Goal: Task Accomplishment & Management: Manage account settings

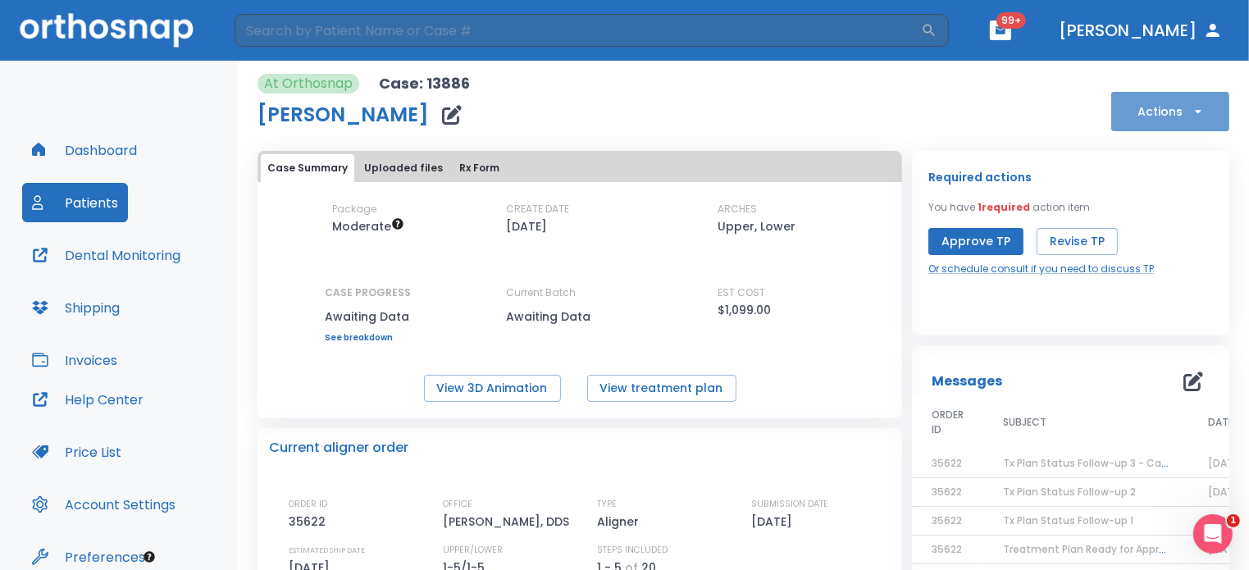
click at [1177, 114] on button "Actions" at bounding box center [1170, 111] width 118 height 39
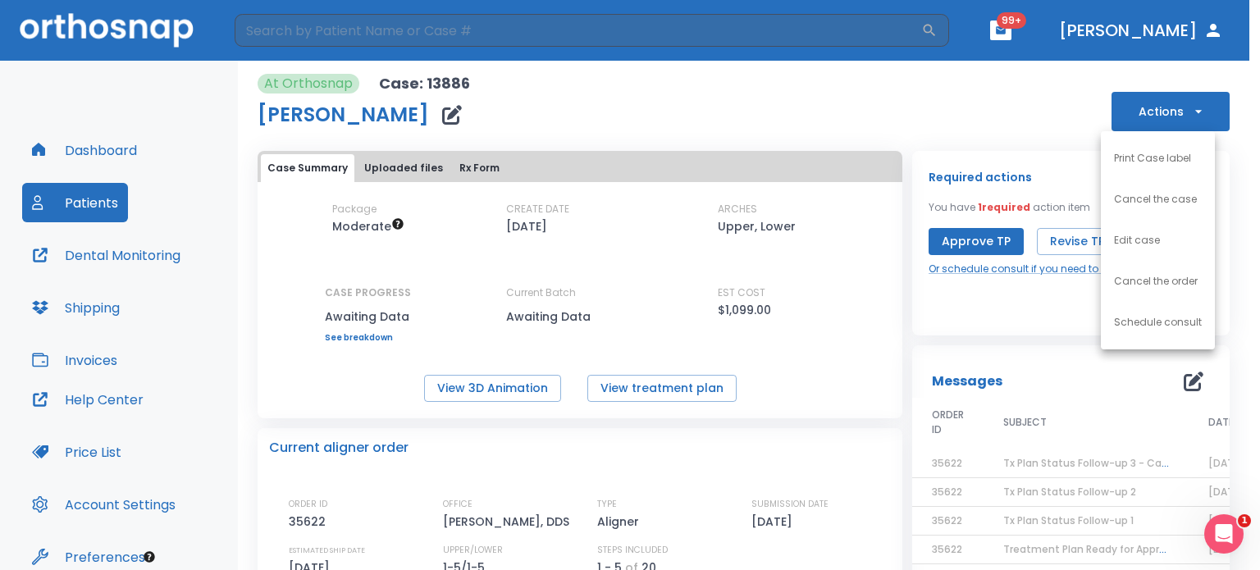
drag, startPoint x: 1241, startPoint y: 121, endPoint x: 1242, endPoint y: 180, distance: 59.9
click at [1242, 180] on div at bounding box center [630, 285] width 1260 height 570
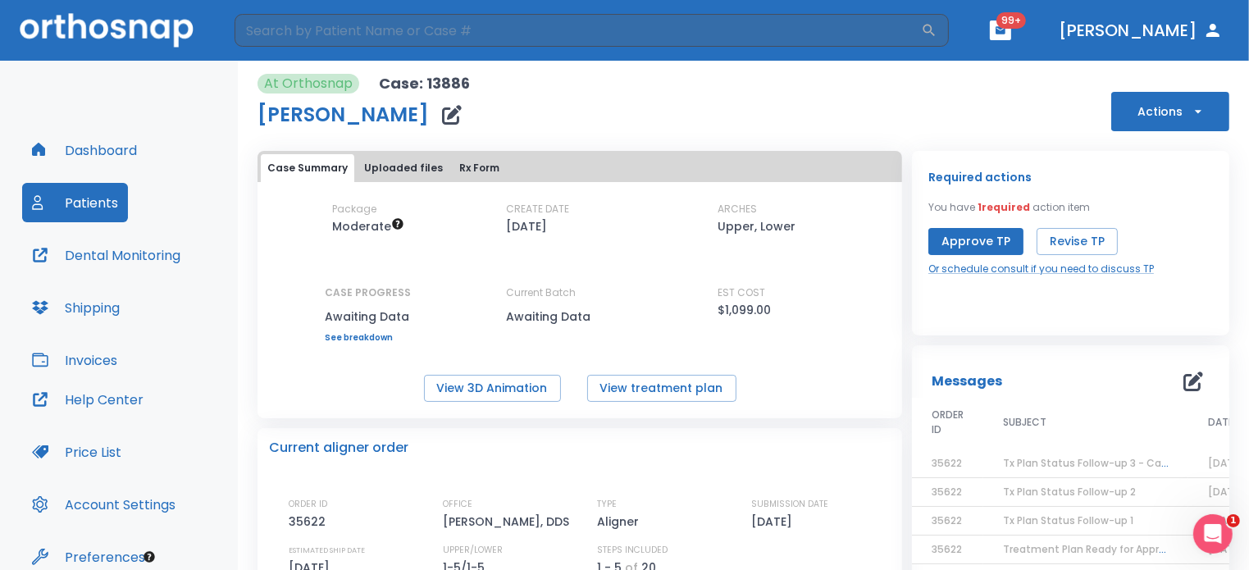
click at [397, 167] on button "Uploaded files" at bounding box center [404, 168] width 92 height 28
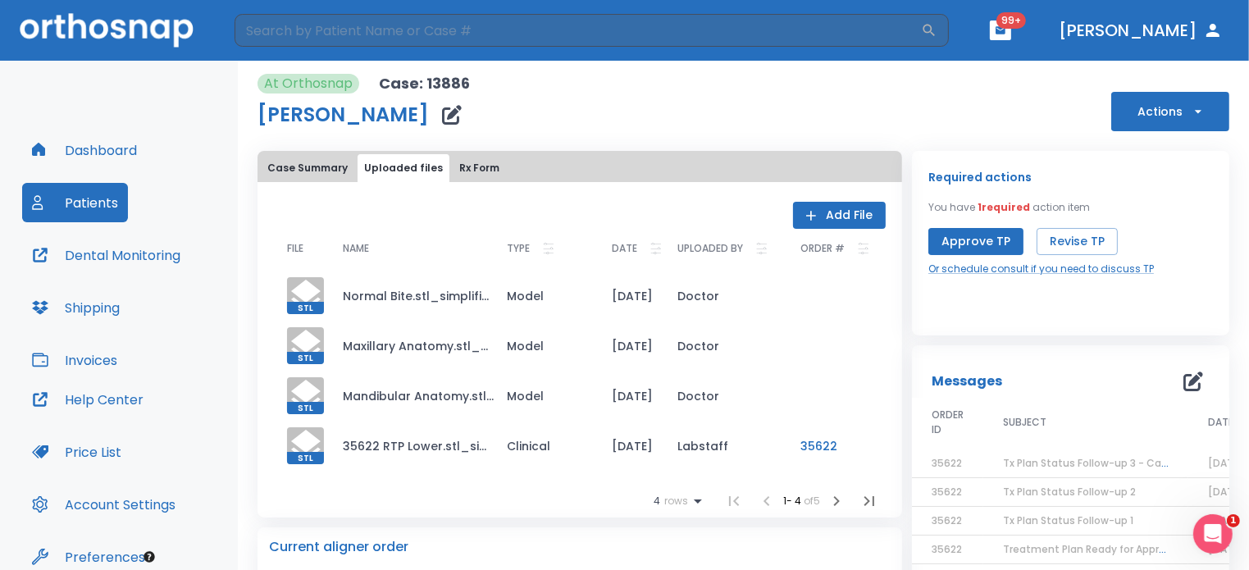
click at [829, 221] on button "Add File" at bounding box center [839, 215] width 93 height 27
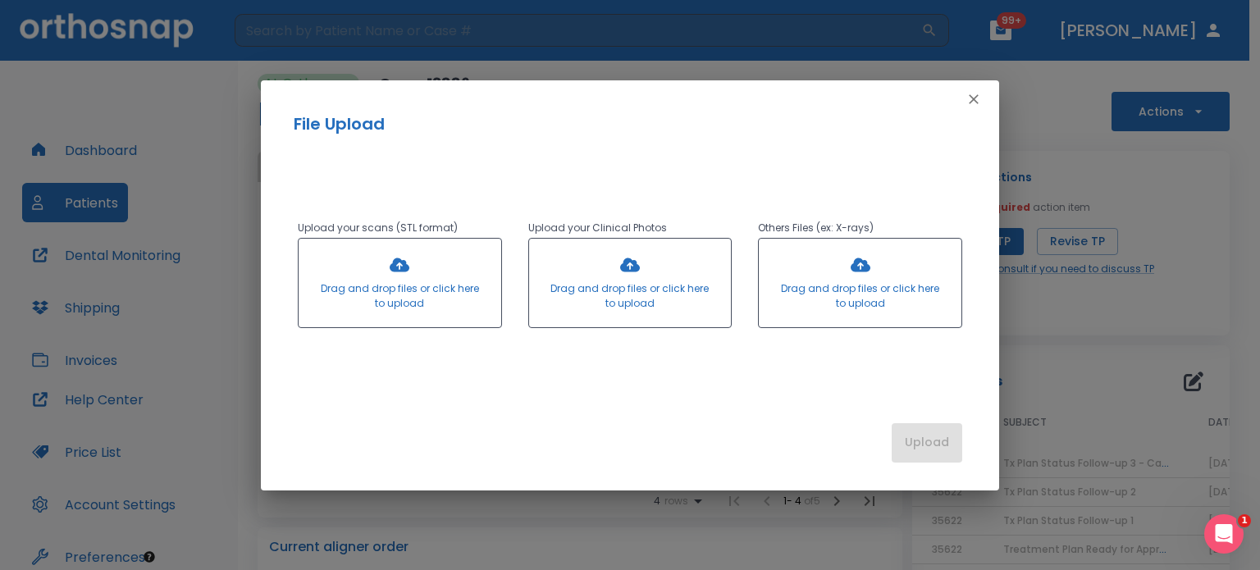
drag, startPoint x: 399, startPoint y: 278, endPoint x: 377, endPoint y: 274, distance: 23.3
click at [377, 274] on div at bounding box center [400, 283] width 203 height 89
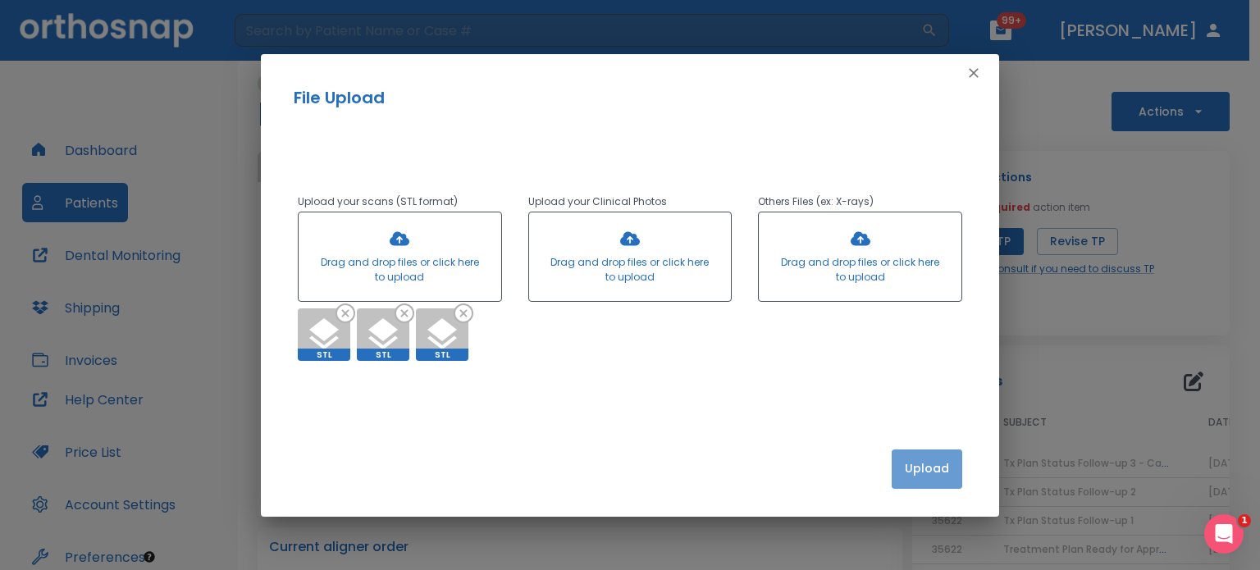
click at [938, 465] on button "Upload" at bounding box center [927, 469] width 71 height 39
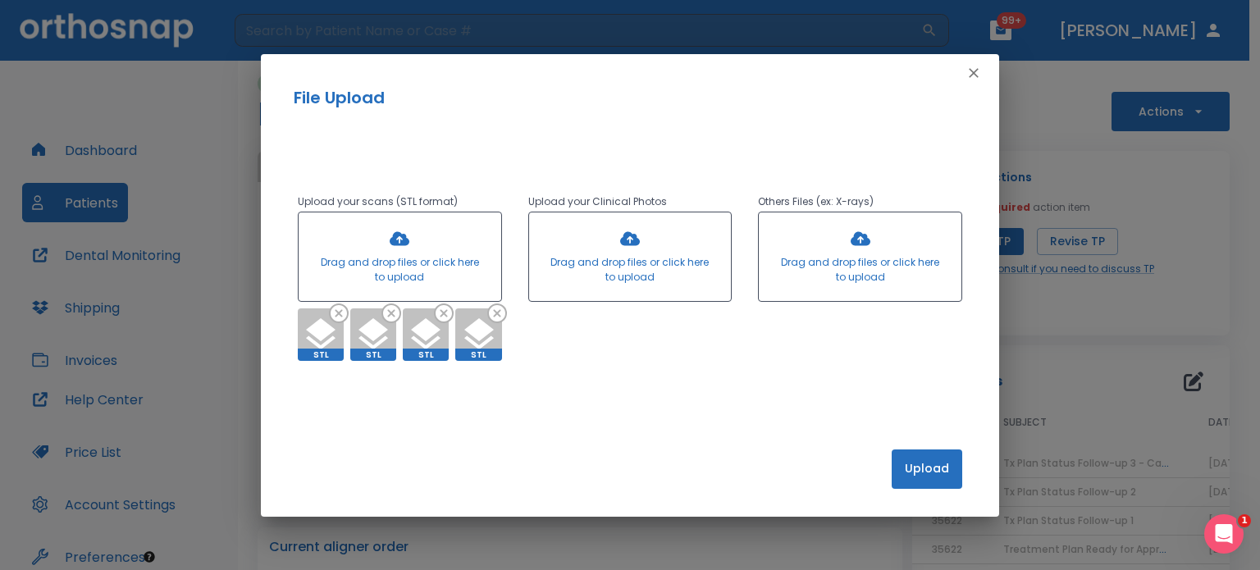
click at [916, 477] on button "Upload" at bounding box center [927, 469] width 71 height 39
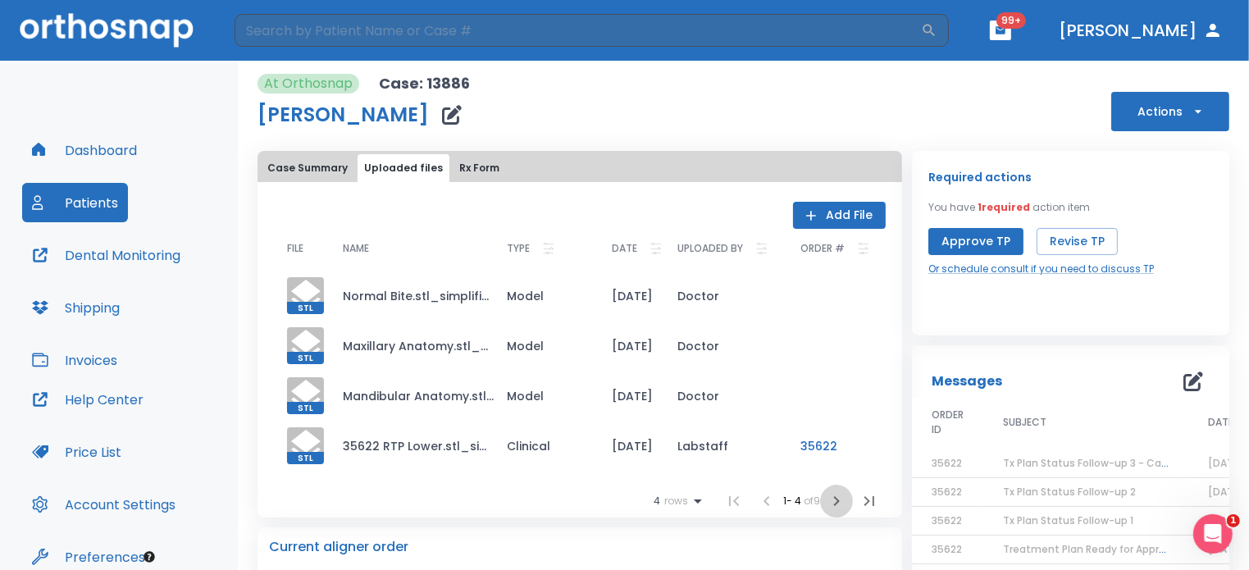
click at [828, 501] on icon "button" at bounding box center [837, 501] width 20 height 20
click at [760, 504] on icon "button" at bounding box center [763, 501] width 6 height 10
click at [828, 501] on icon "button" at bounding box center [837, 501] width 20 height 20
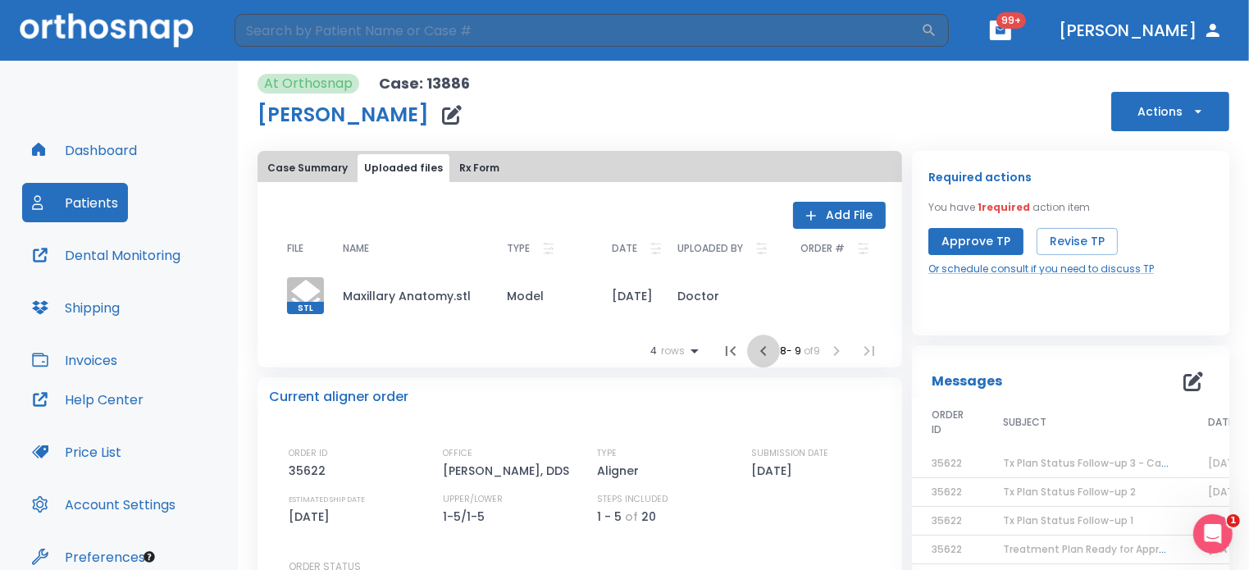
click at [754, 350] on icon "button" at bounding box center [764, 351] width 20 height 20
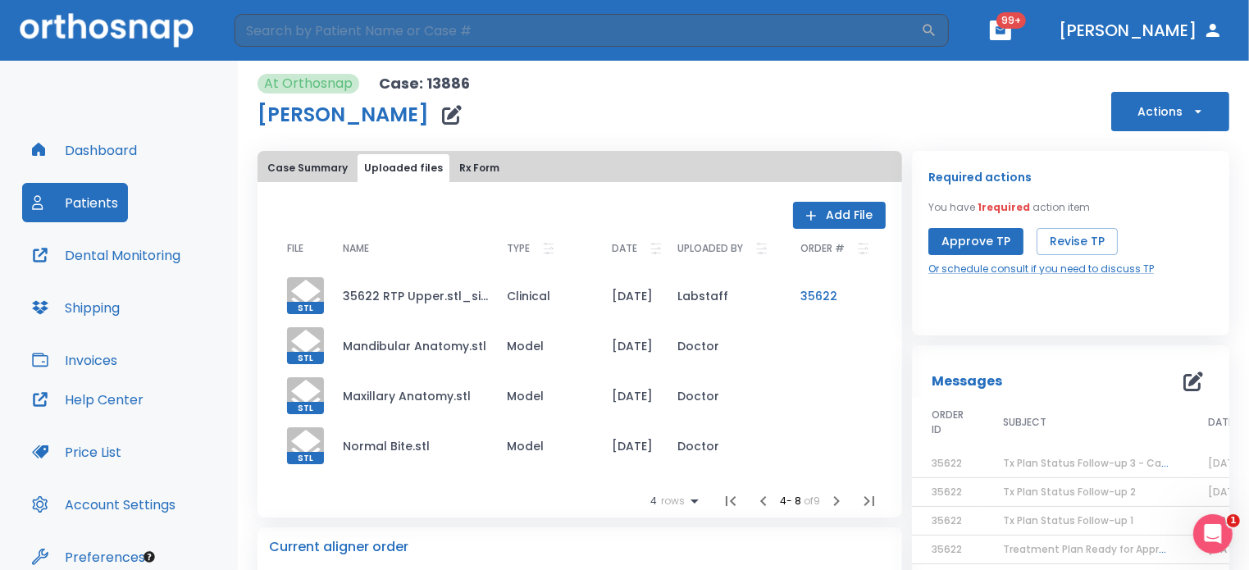
click at [1061, 454] on td "Tx Plan Status Follow-up 3 - Case on hold" at bounding box center [1086, 464] width 205 height 29
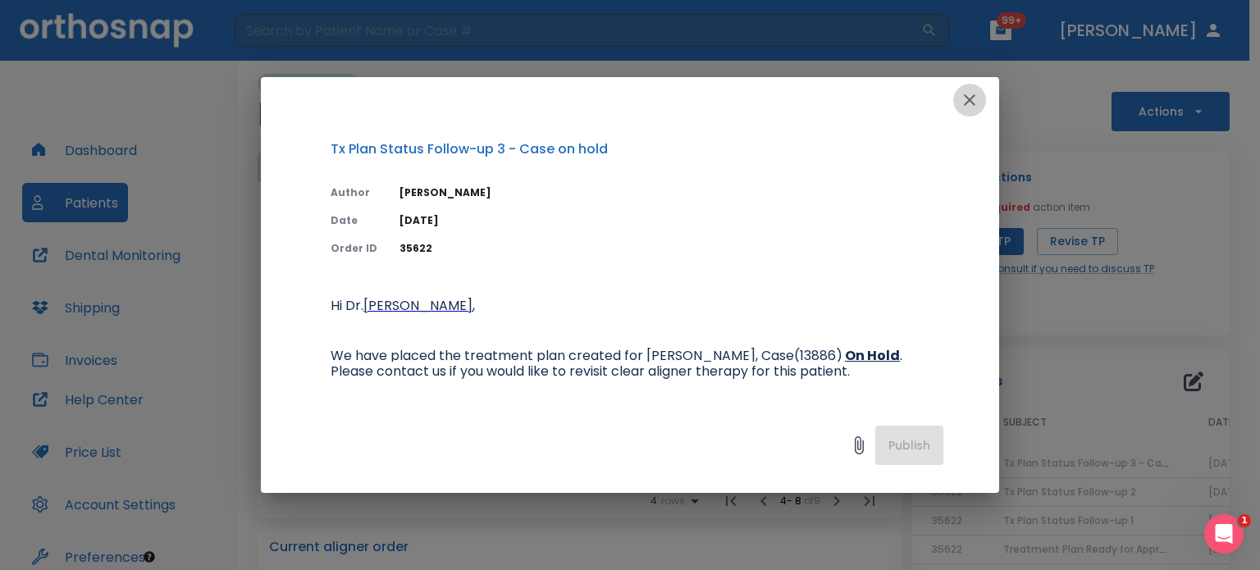
click at [969, 97] on icon "button" at bounding box center [970, 100] width 20 height 20
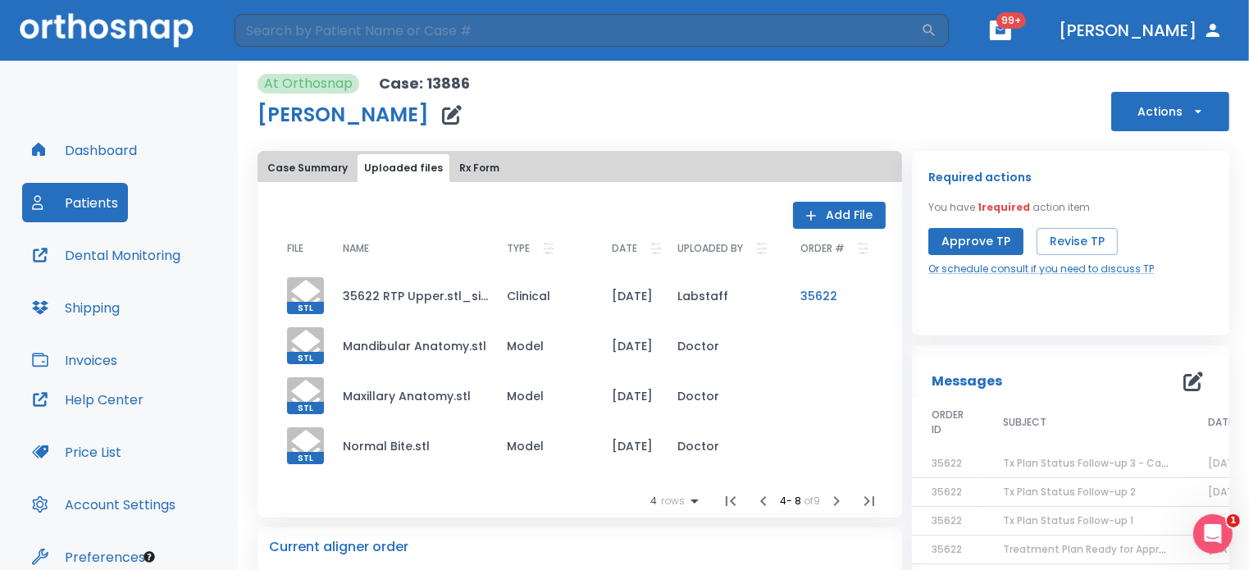
click at [1075, 518] on span "Tx Plan Status Follow-up 1" at bounding box center [1068, 520] width 130 height 14
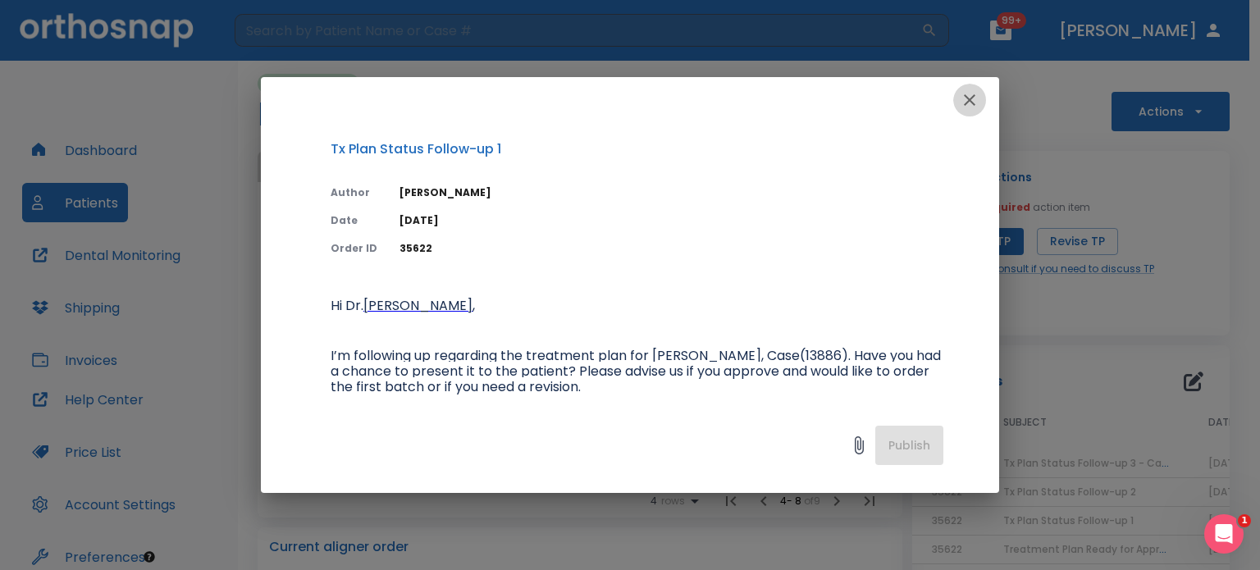
click at [971, 98] on icon "button" at bounding box center [969, 99] width 11 height 11
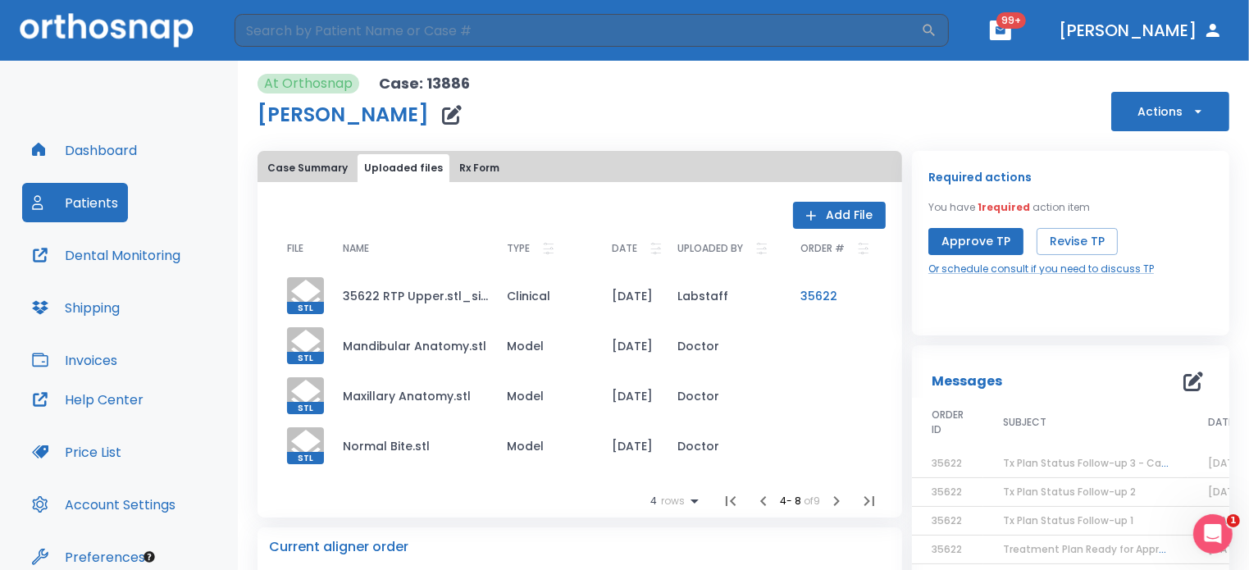
click at [1072, 554] on span "Treatment Plan Ready for Approval!" at bounding box center [1093, 549] width 180 height 14
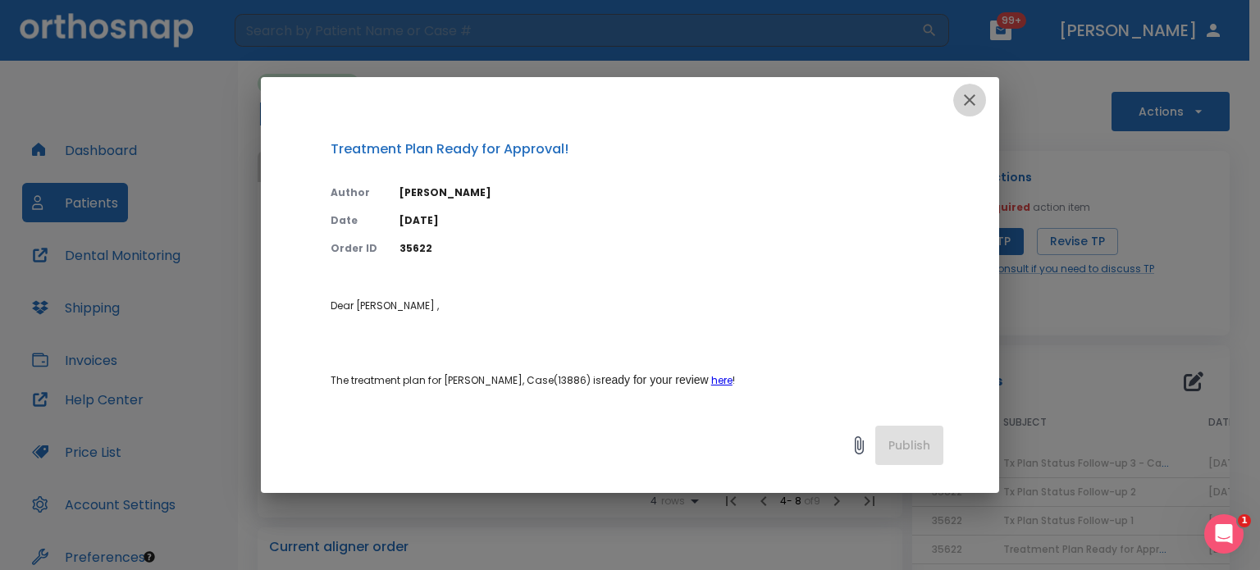
click at [975, 98] on icon "button" at bounding box center [970, 100] width 20 height 20
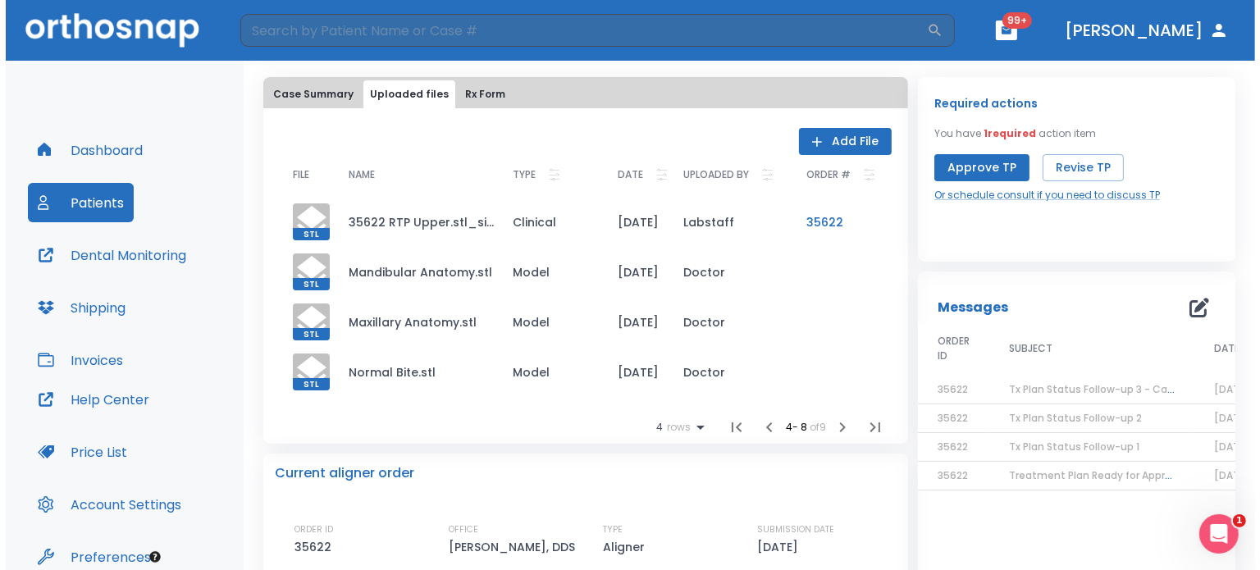
scroll to position [76, 0]
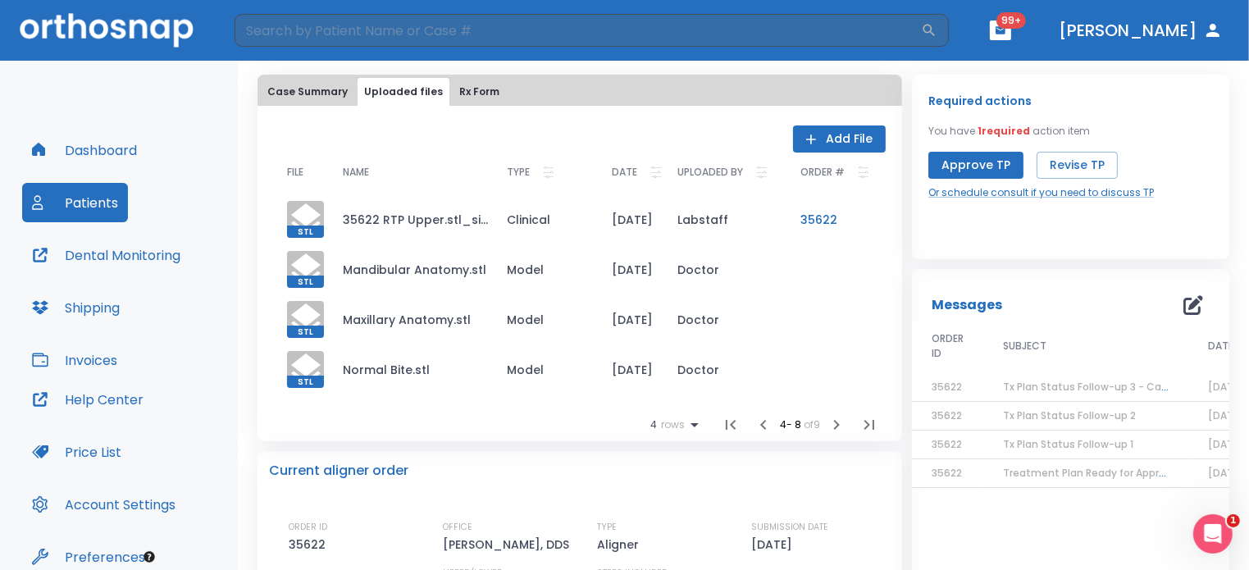
click at [1096, 450] on span "Tx Plan Status Follow-up 1" at bounding box center [1068, 444] width 130 height 14
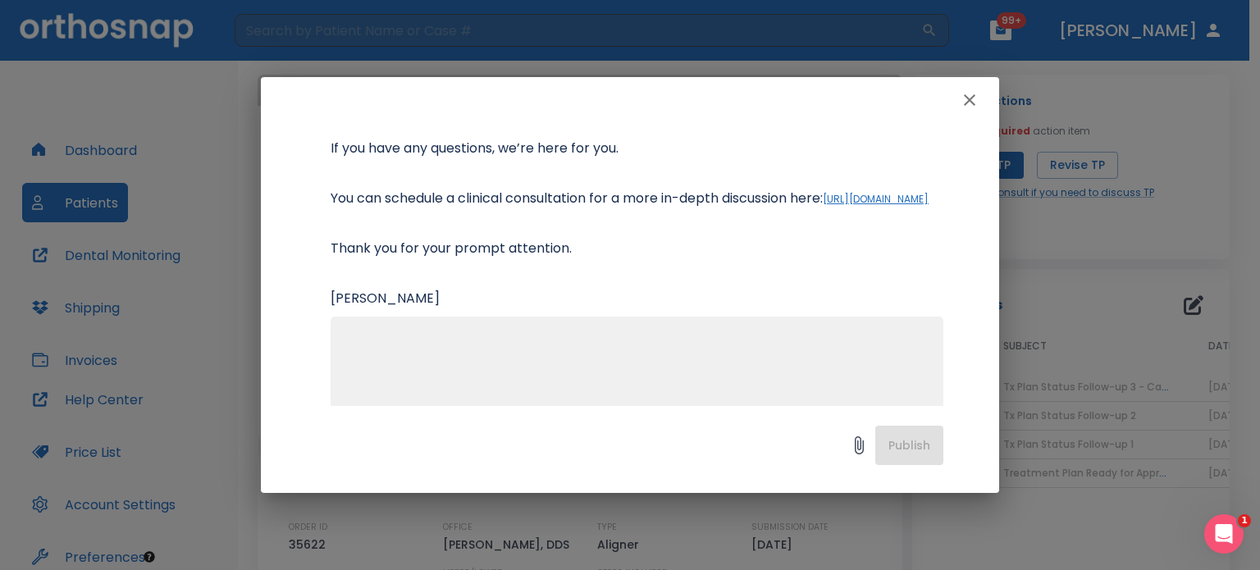
scroll to position [355, 0]
click at [823, 205] on link "[URL][DOMAIN_NAME]" at bounding box center [876, 198] width 106 height 14
